Goal: Transaction & Acquisition: Purchase product/service

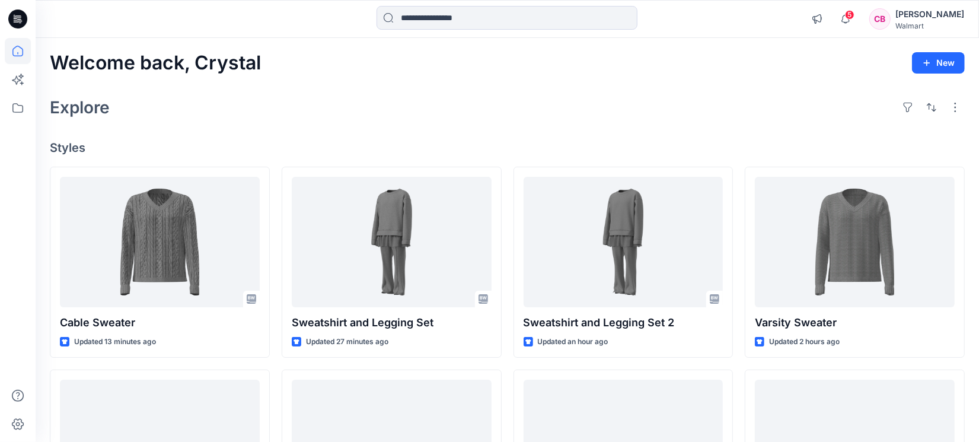
click at [10, 339] on div at bounding box center [18, 240] width 26 height 404
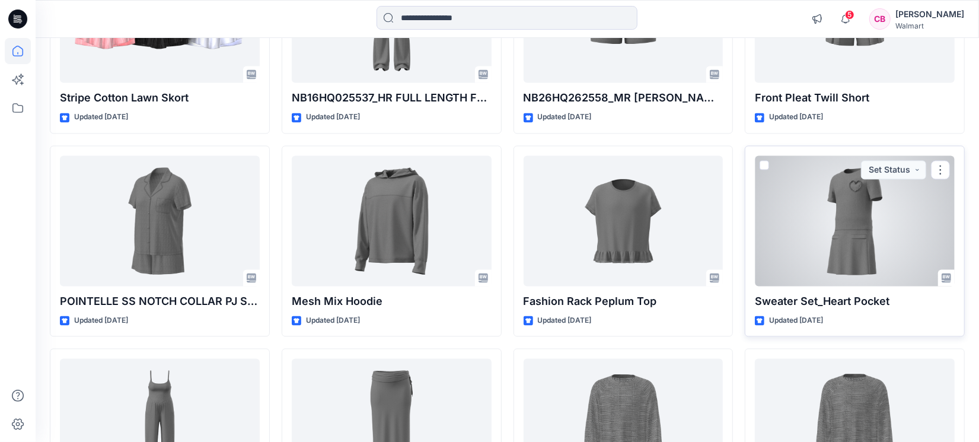
scroll to position [1670, 0]
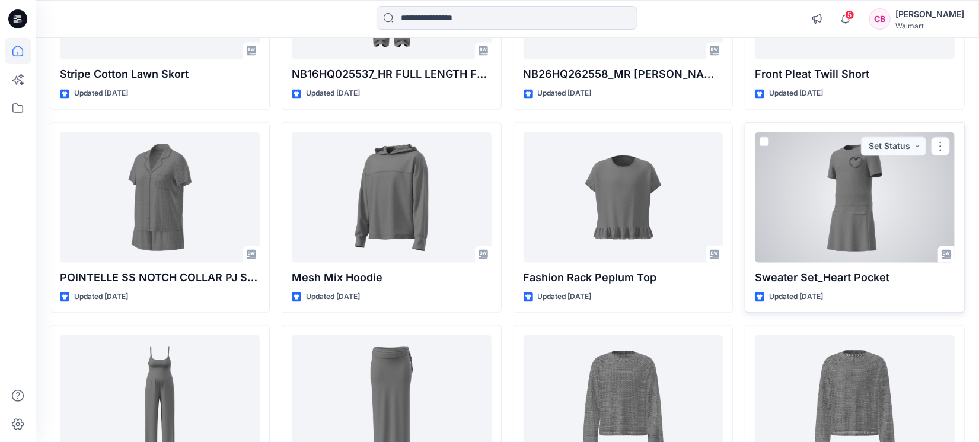
click at [837, 195] on div at bounding box center [855, 197] width 200 height 130
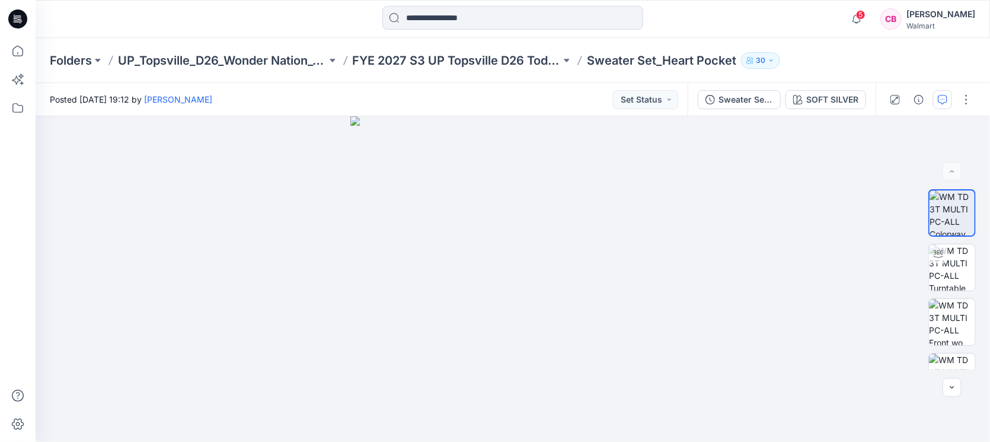
click at [945, 99] on icon "button" at bounding box center [943, 98] width 4 height 1
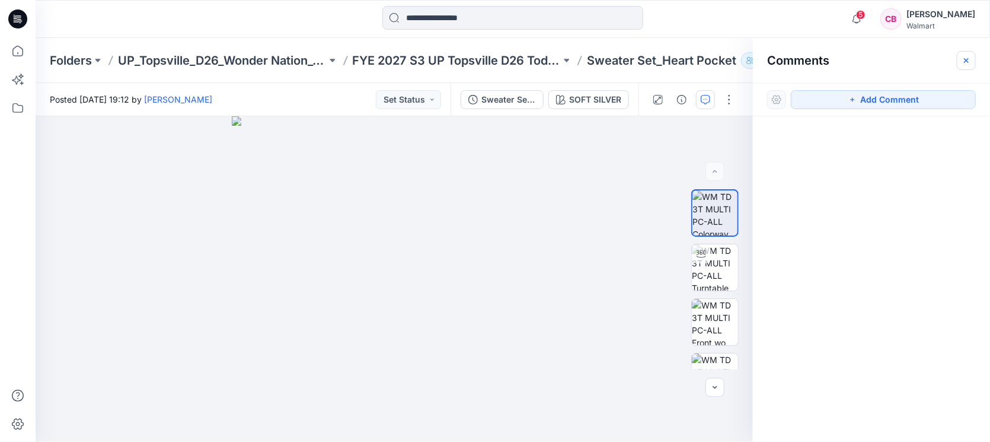
click at [967, 51] on button "button" at bounding box center [966, 60] width 19 height 19
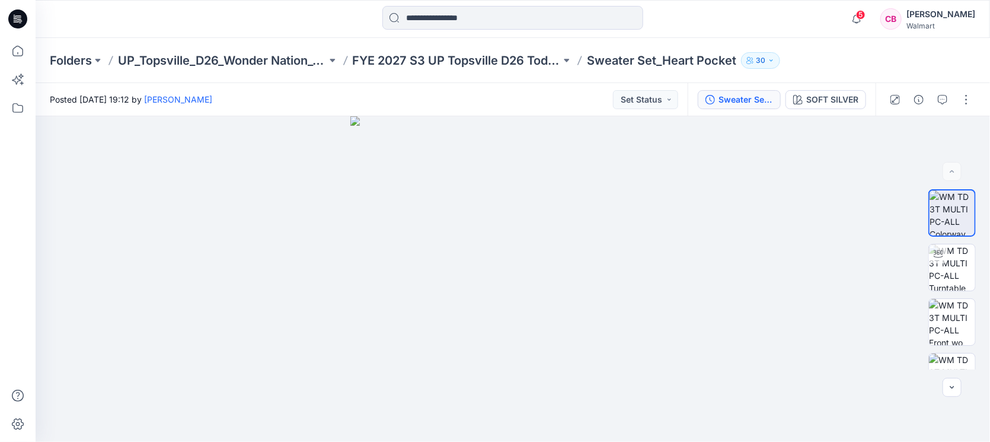
click at [732, 105] on div "Sweater Set_Heart Pocket" at bounding box center [746, 99] width 55 height 13
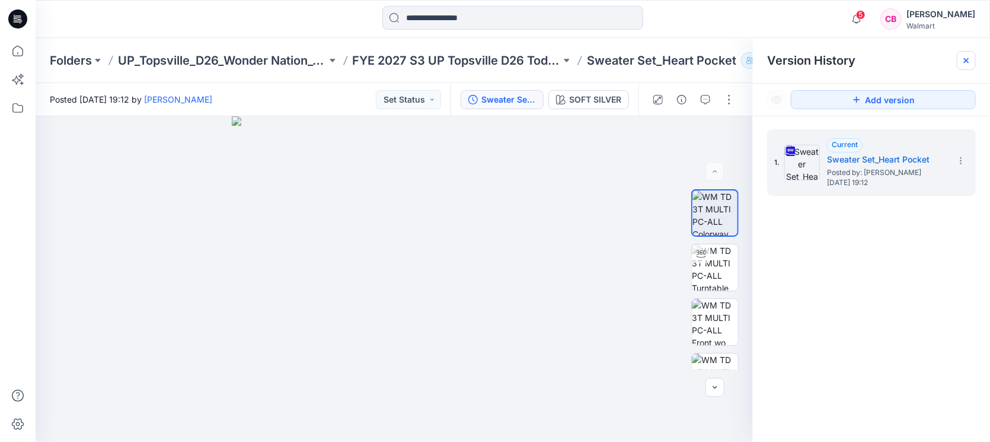
click at [966, 64] on icon at bounding box center [966, 60] width 9 height 9
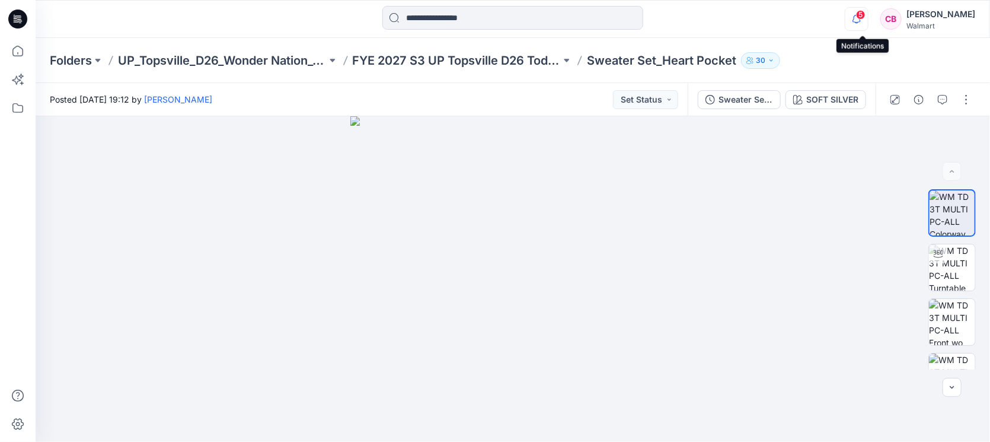
click at [866, 23] on icon "button" at bounding box center [857, 19] width 23 height 24
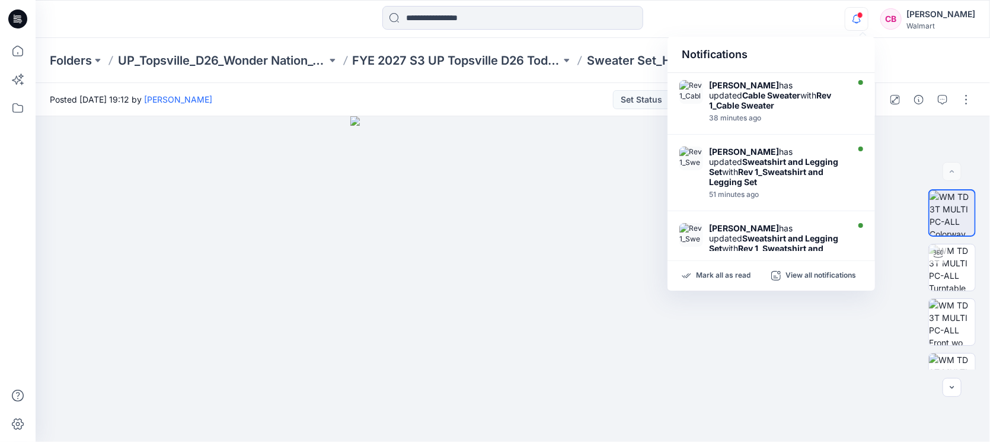
click at [866, 23] on icon "button" at bounding box center [857, 19] width 23 height 24
